Goal: Task Accomplishment & Management: Manage account settings

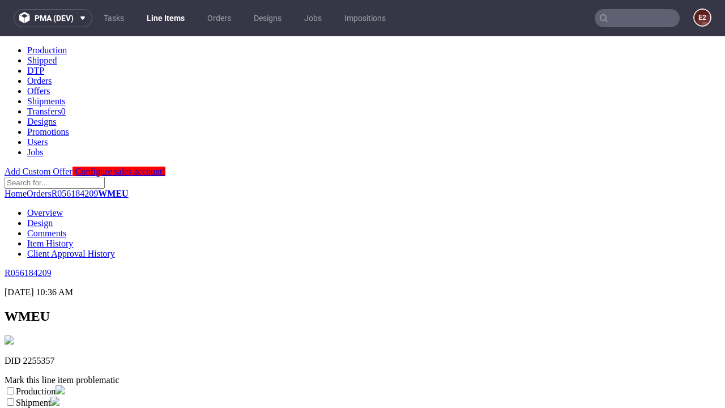
scroll to position [199, 0]
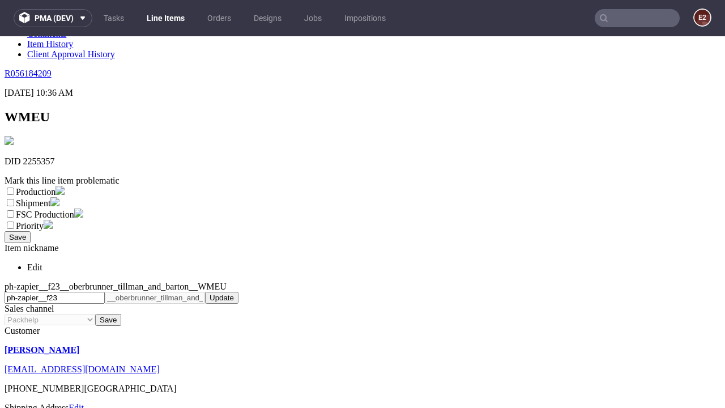
select select "dtp_ca_needed"
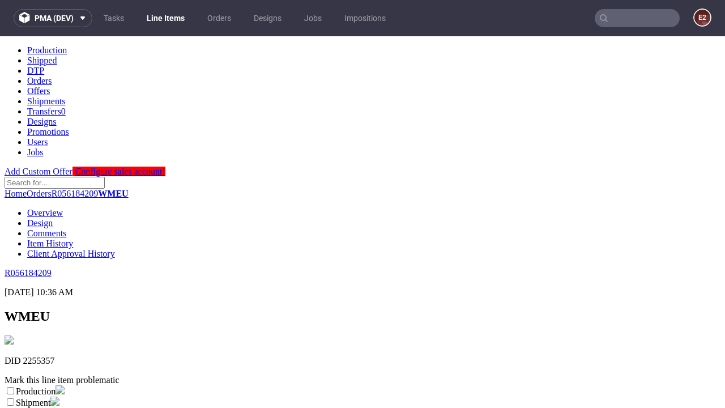
scroll to position [0, 0]
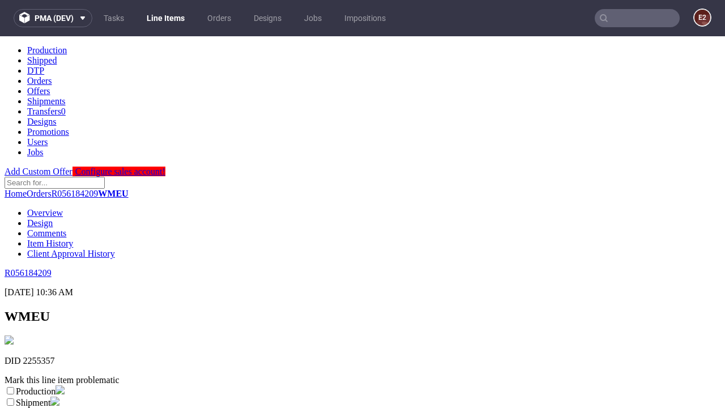
checkbox input "true"
